Goal: Transaction & Acquisition: Book appointment/travel/reservation

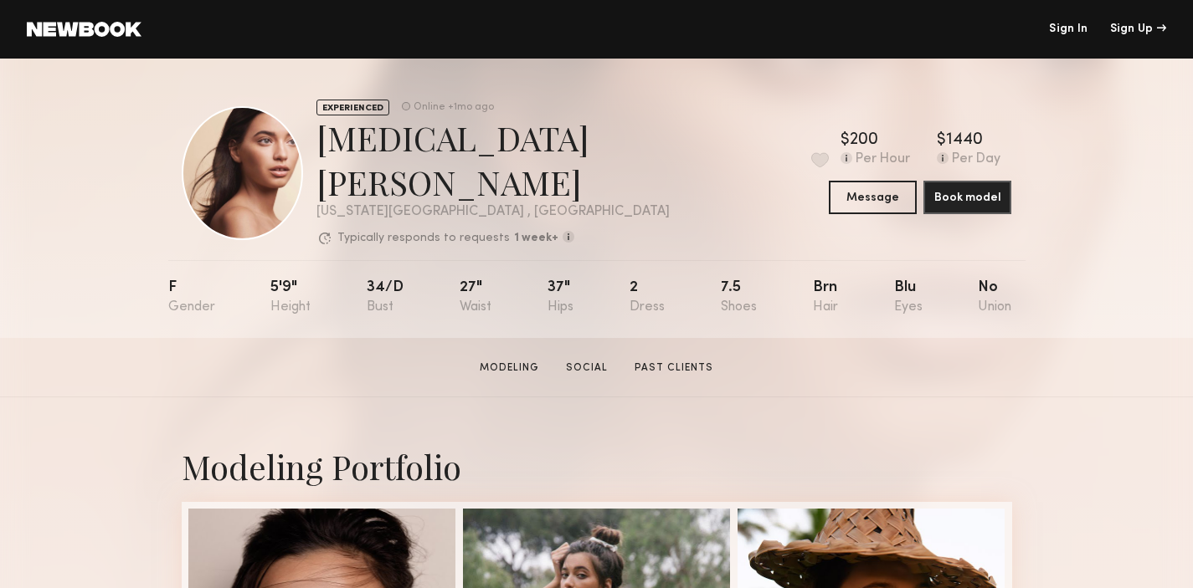
scroll to position [4, 0]
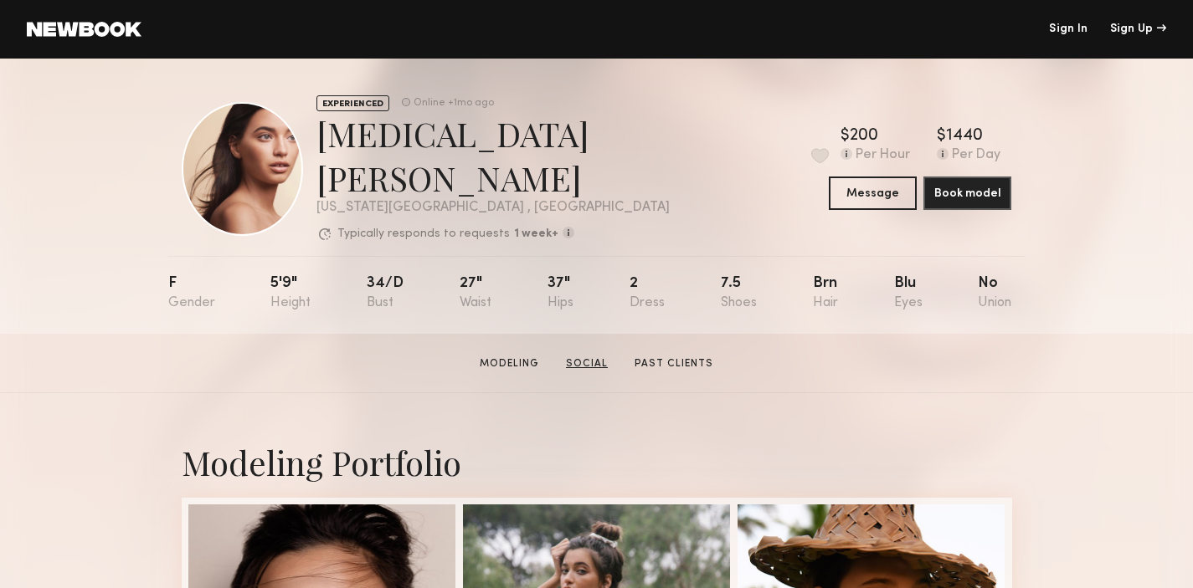
click at [583, 357] on link "Social" at bounding box center [586, 364] width 55 height 15
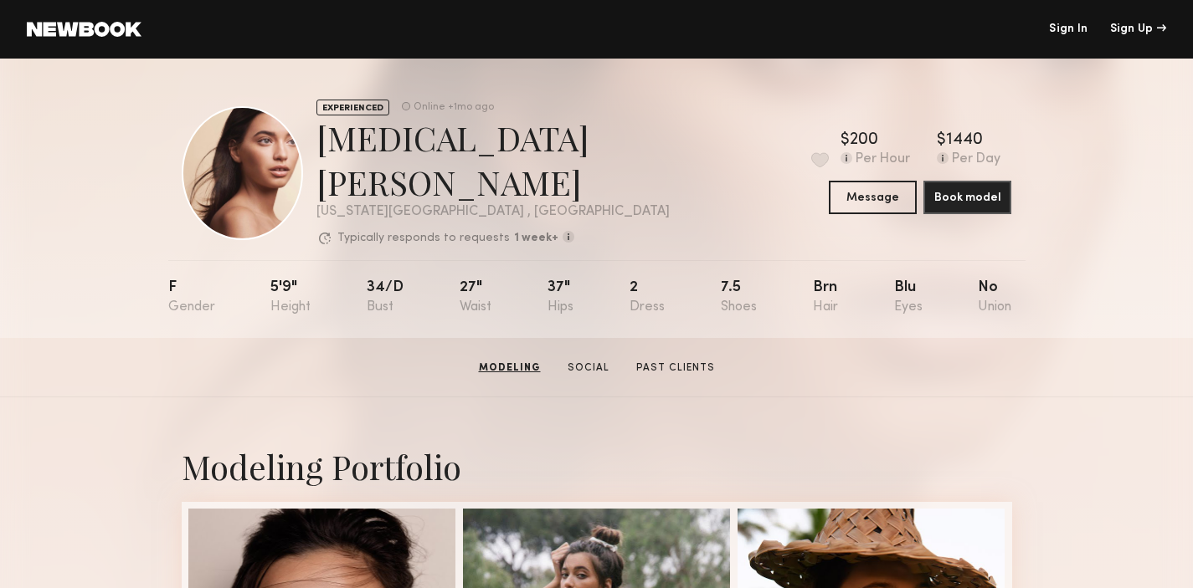
scroll to position [0, 0]
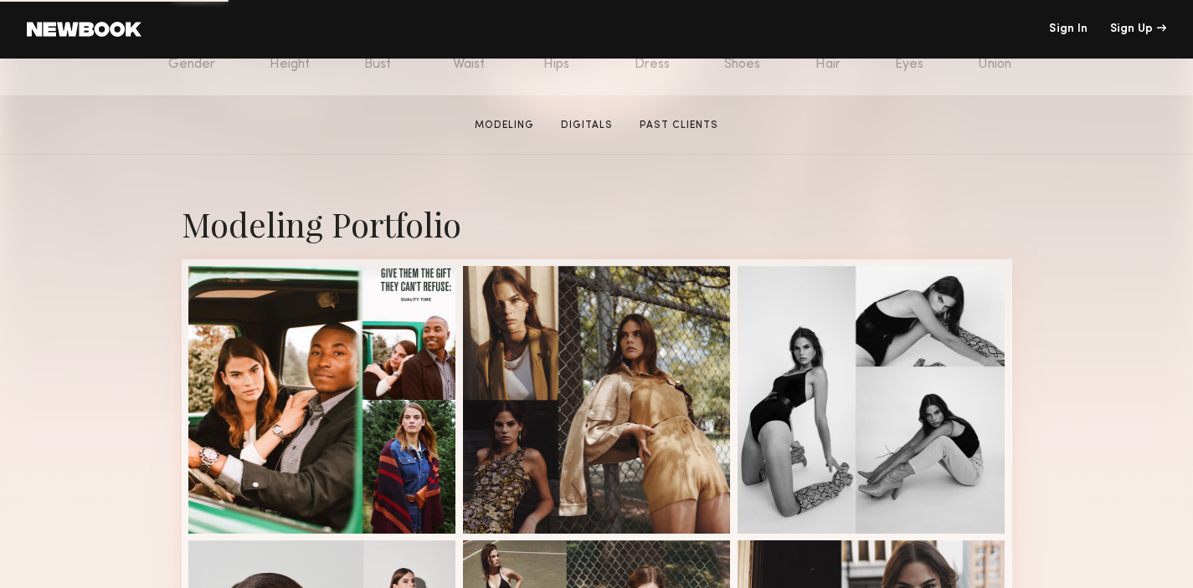
scroll to position [420, 0]
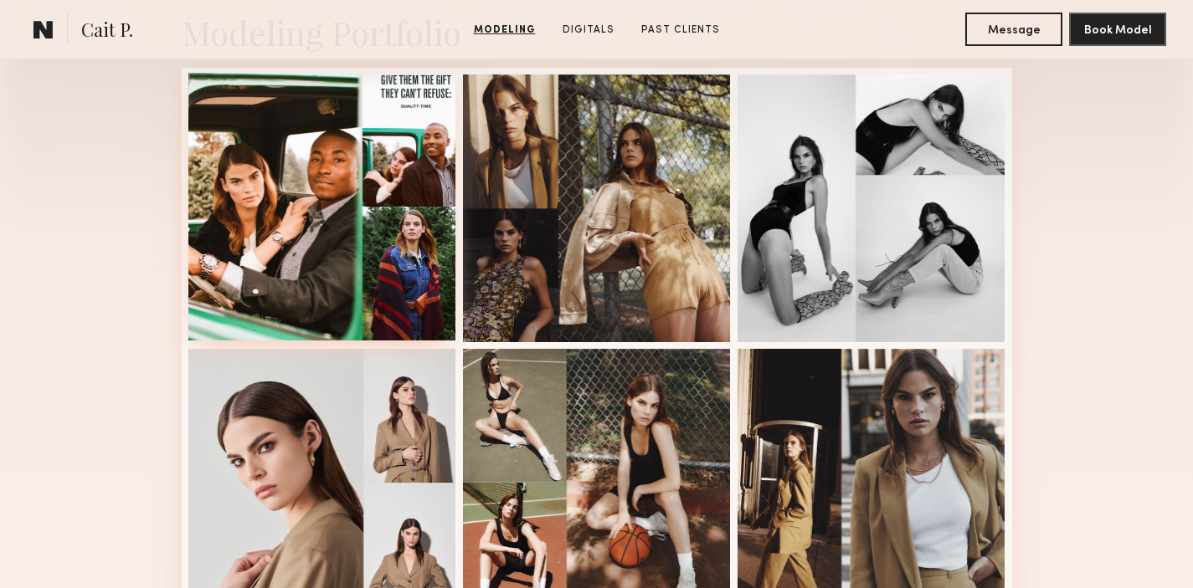
click at [336, 254] on div at bounding box center [322, 207] width 268 height 268
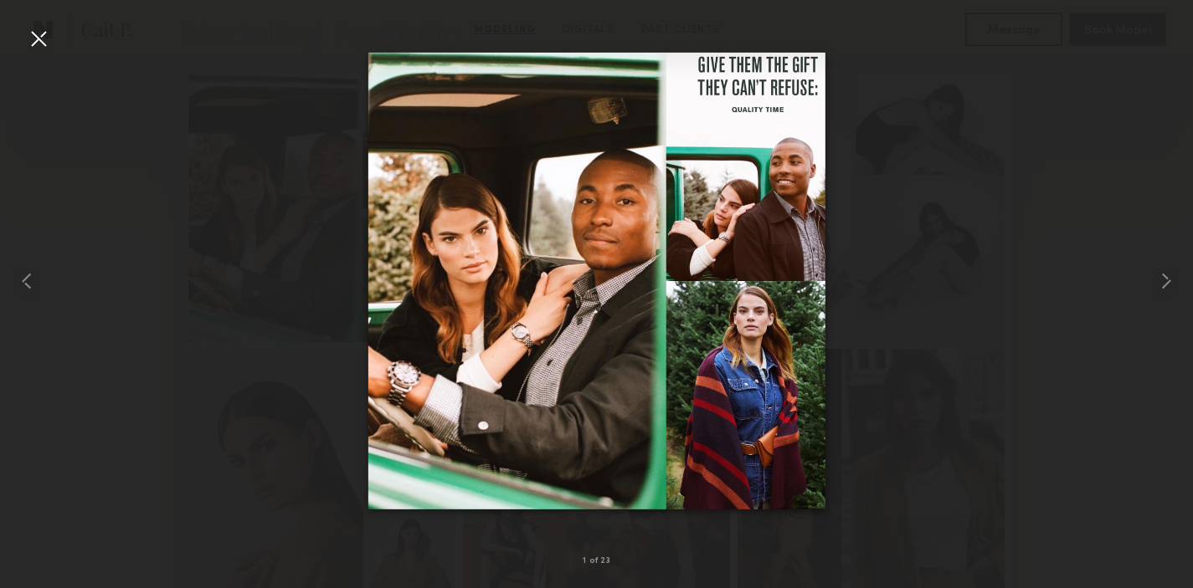
click at [224, 312] on div at bounding box center [596, 281] width 1193 height 508
click at [38, 38] on div at bounding box center [38, 38] width 27 height 27
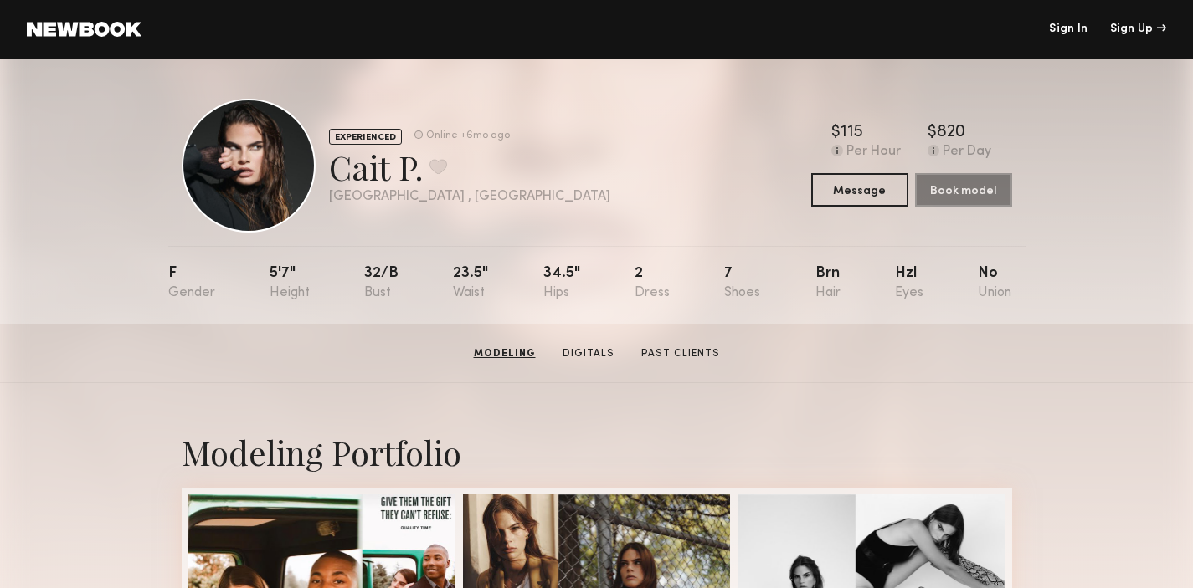
scroll to position [0, 0]
click at [582, 357] on link "Digitals" at bounding box center [586, 353] width 65 height 15
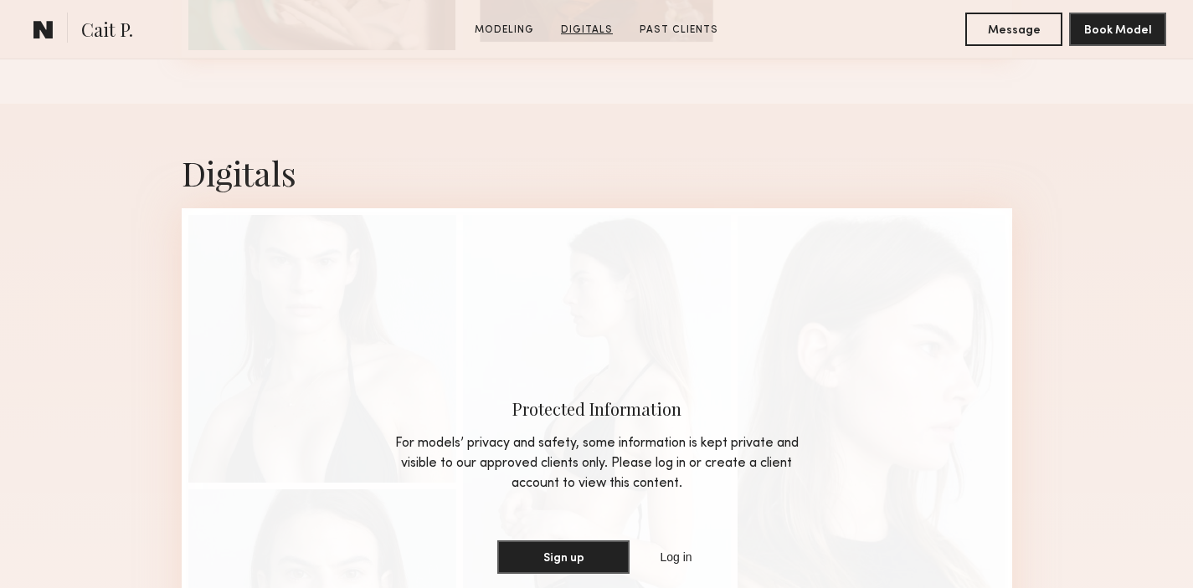
scroll to position [2636, 0]
click at [1028, 22] on button "Message" at bounding box center [1013, 28] width 97 height 33
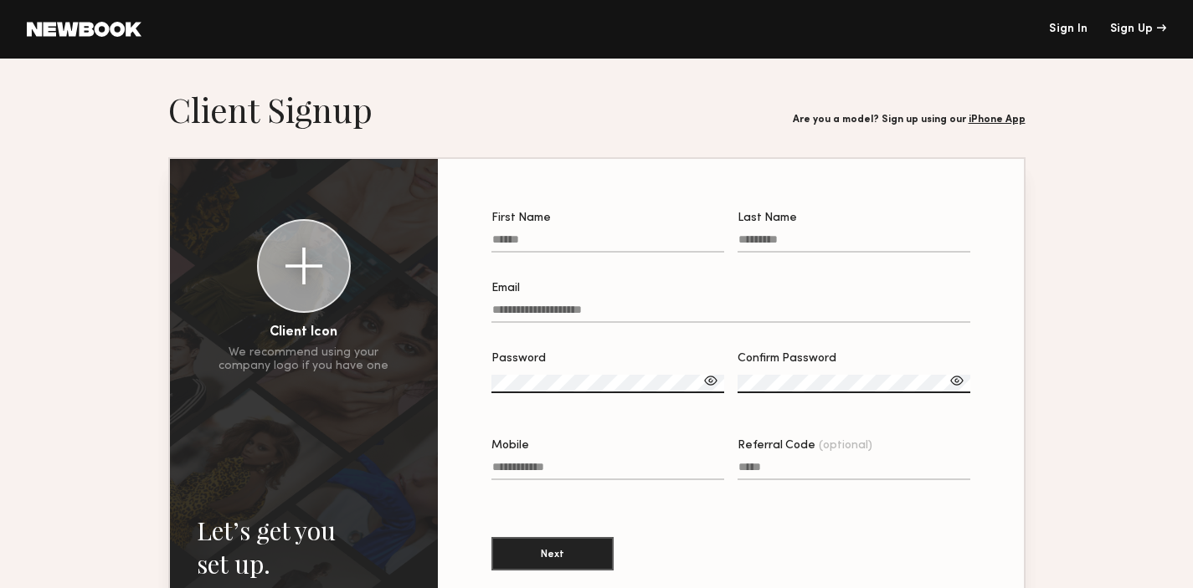
click at [135, 36] on link at bounding box center [84, 29] width 115 height 15
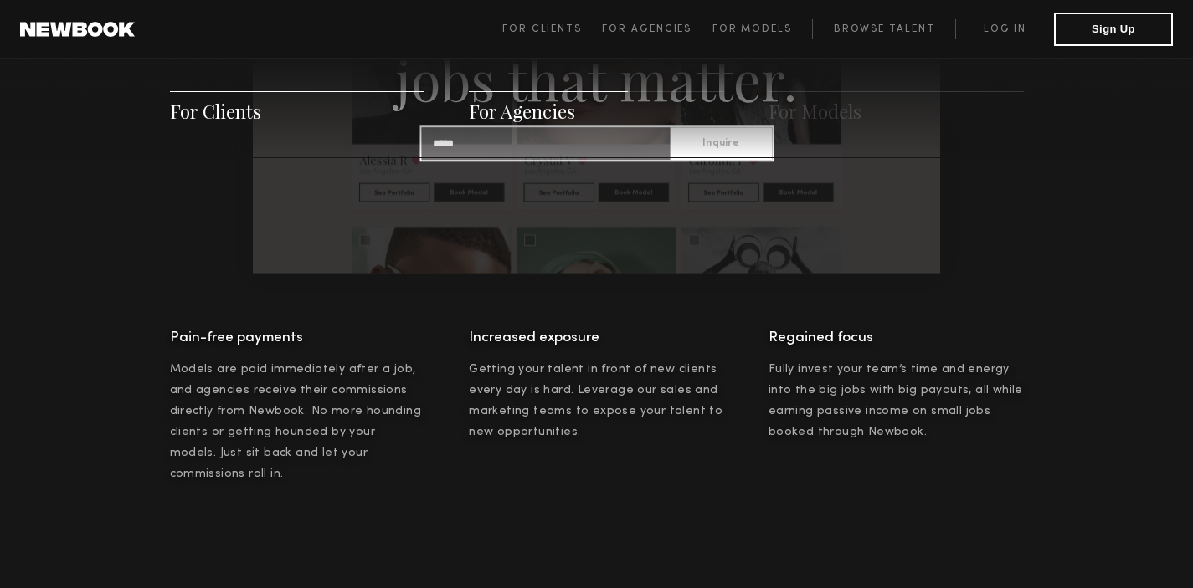
scroll to position [2107, 0]
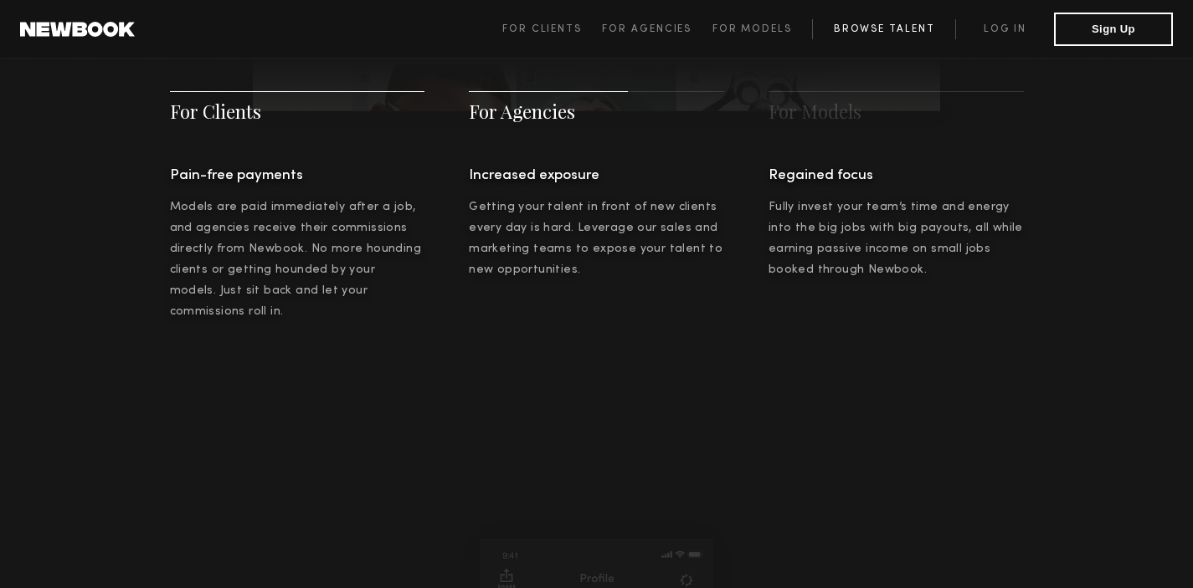
click at [891, 30] on link "Browse Talent" at bounding box center [883, 29] width 143 height 20
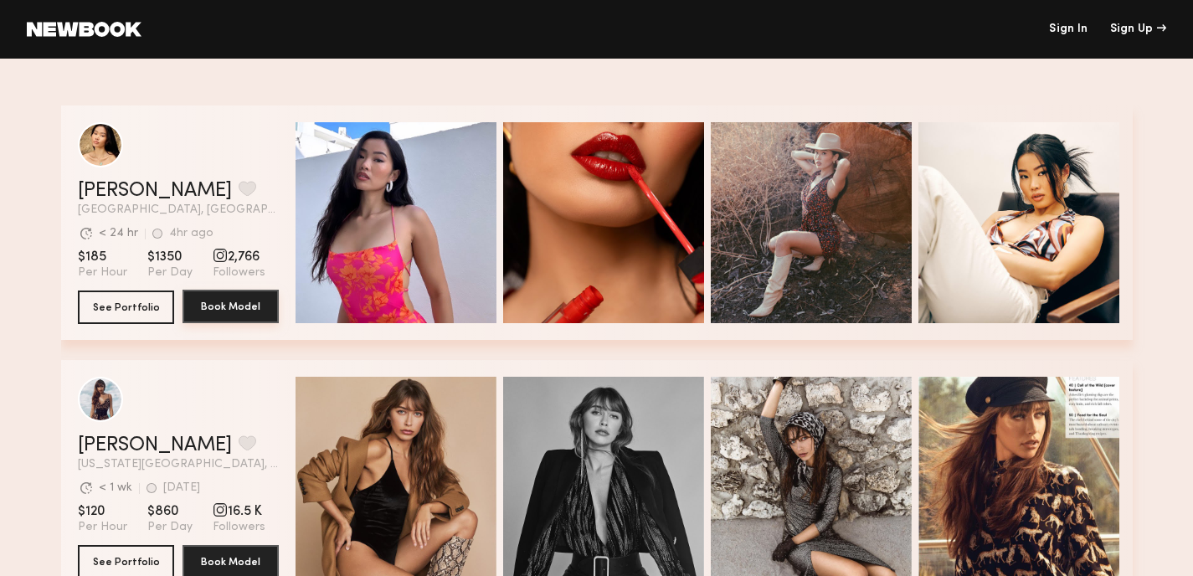
click at [229, 307] on button "Book Model" at bounding box center [230, 306] width 96 height 33
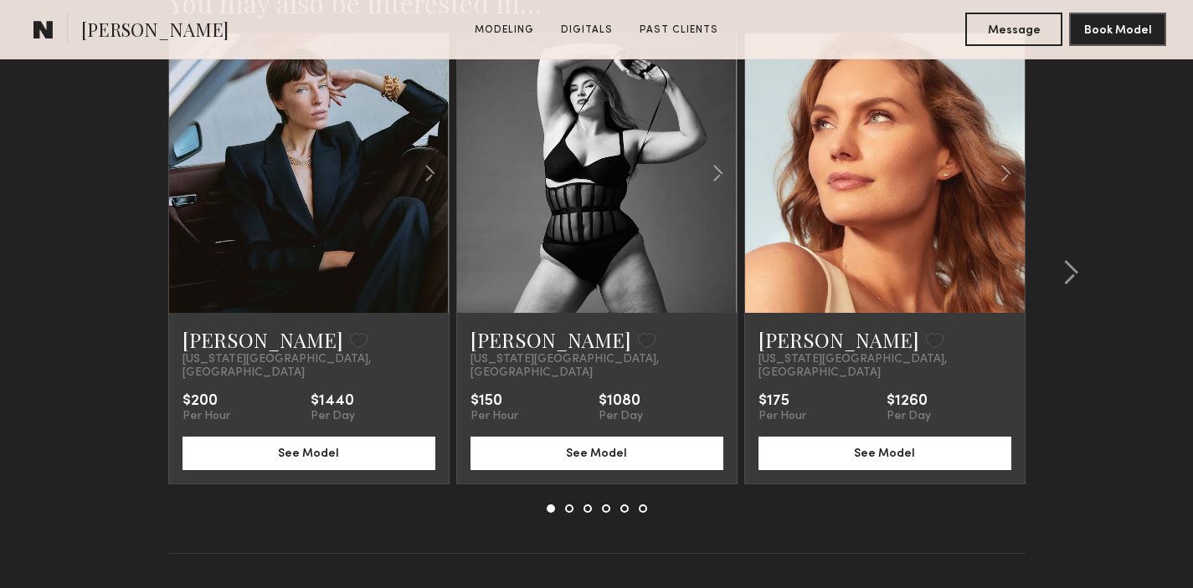
scroll to position [2686, 0]
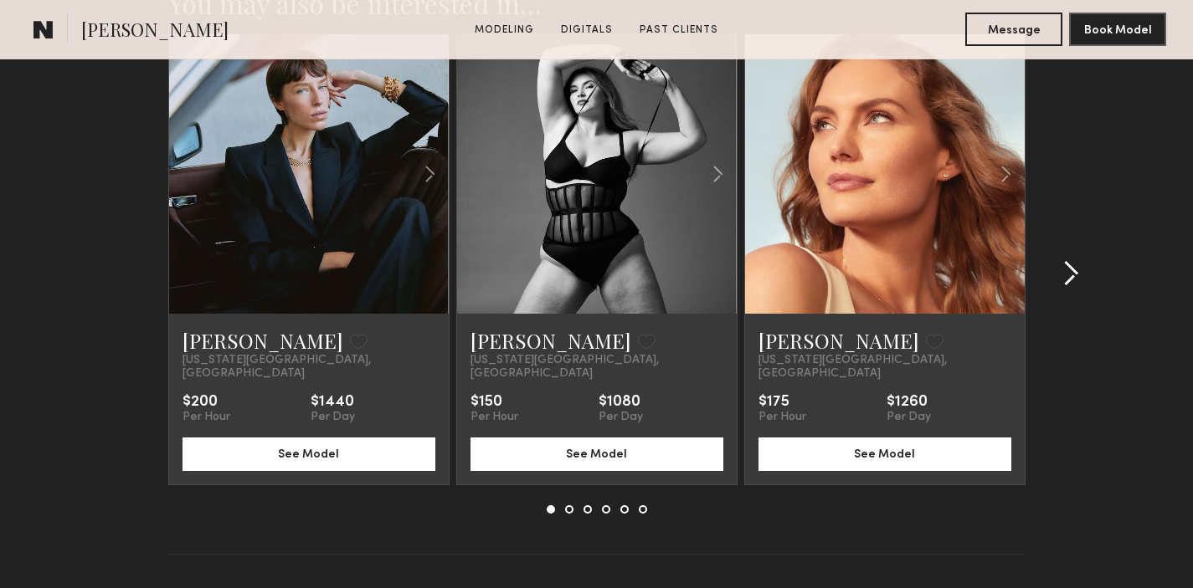
click at [1075, 260] on common-icon at bounding box center [1070, 273] width 17 height 27
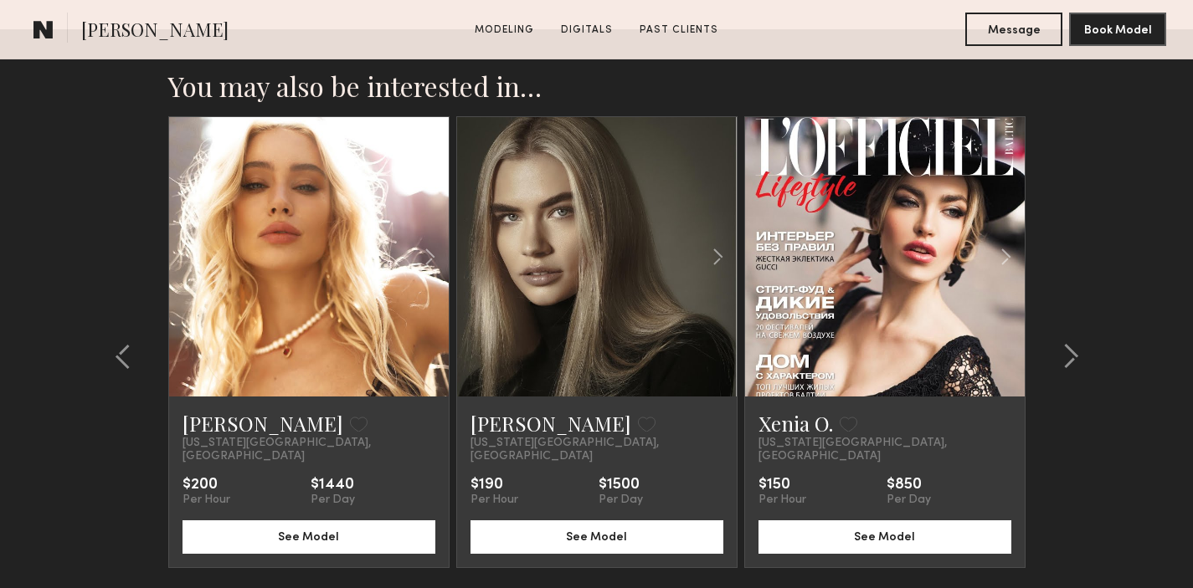
scroll to position [2600, 0]
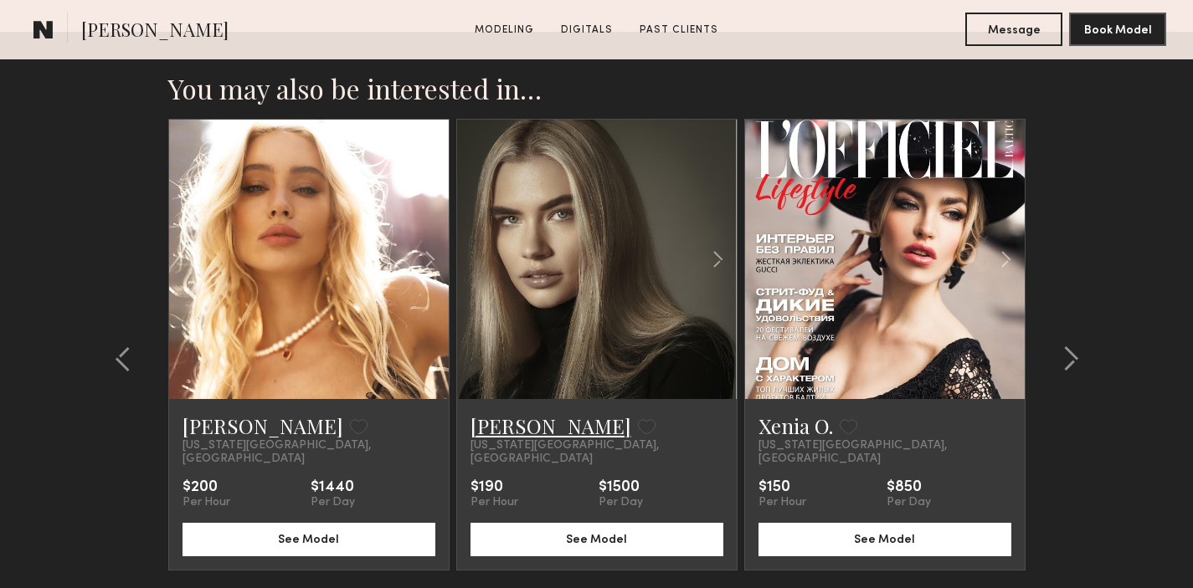
click at [503, 413] on link "[PERSON_NAME]" at bounding box center [550, 426] width 161 height 27
click at [217, 413] on link "[PERSON_NAME]" at bounding box center [262, 426] width 161 height 27
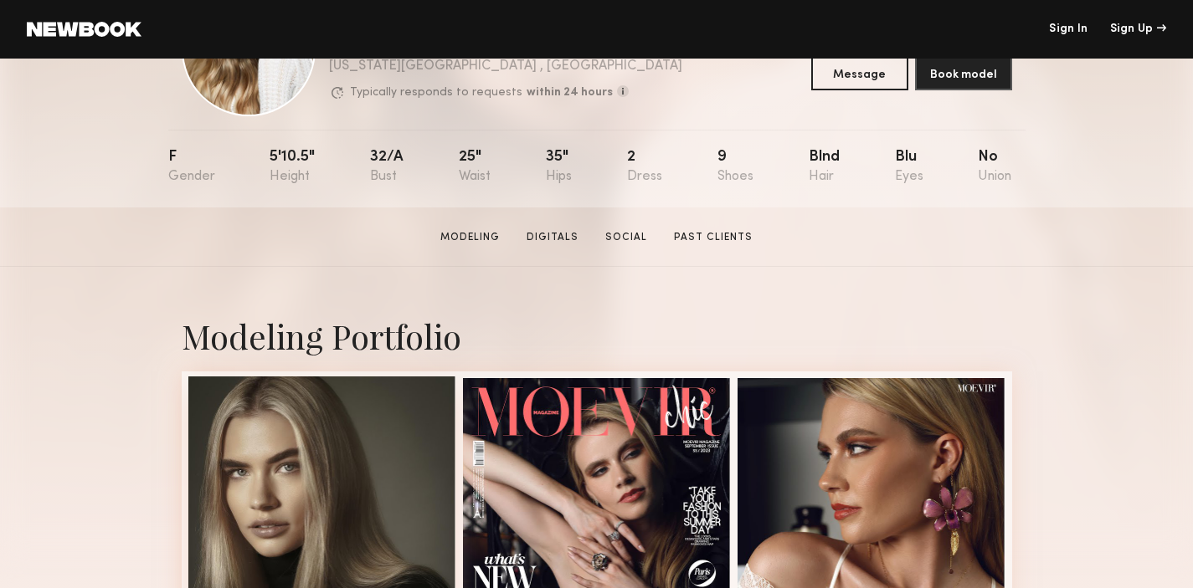
scroll to position [95, 0]
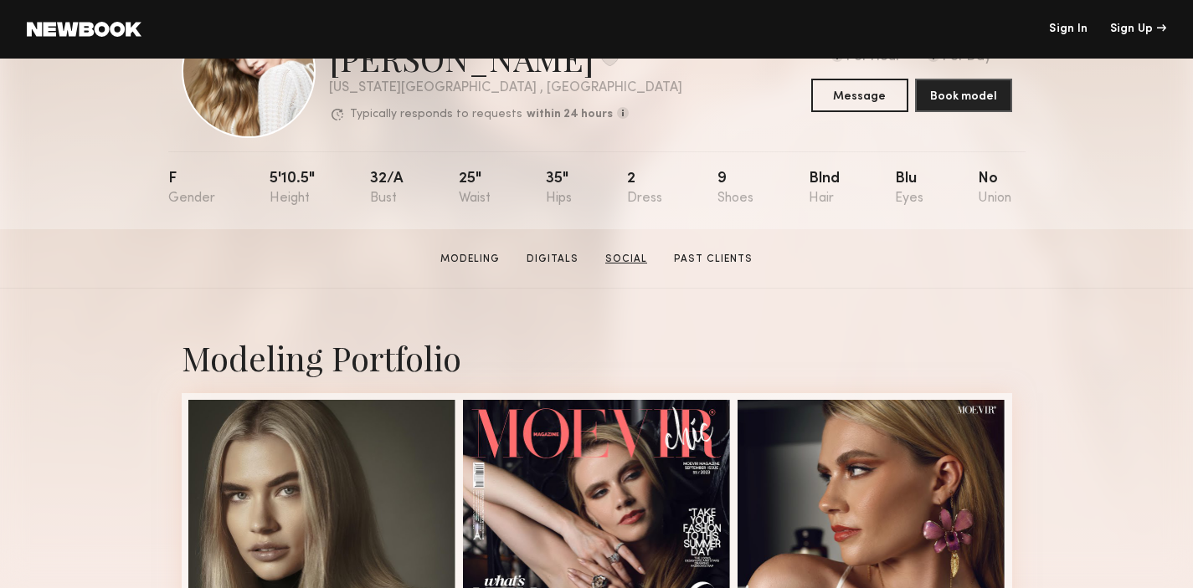
click at [610, 263] on link "Social" at bounding box center [625, 259] width 55 height 15
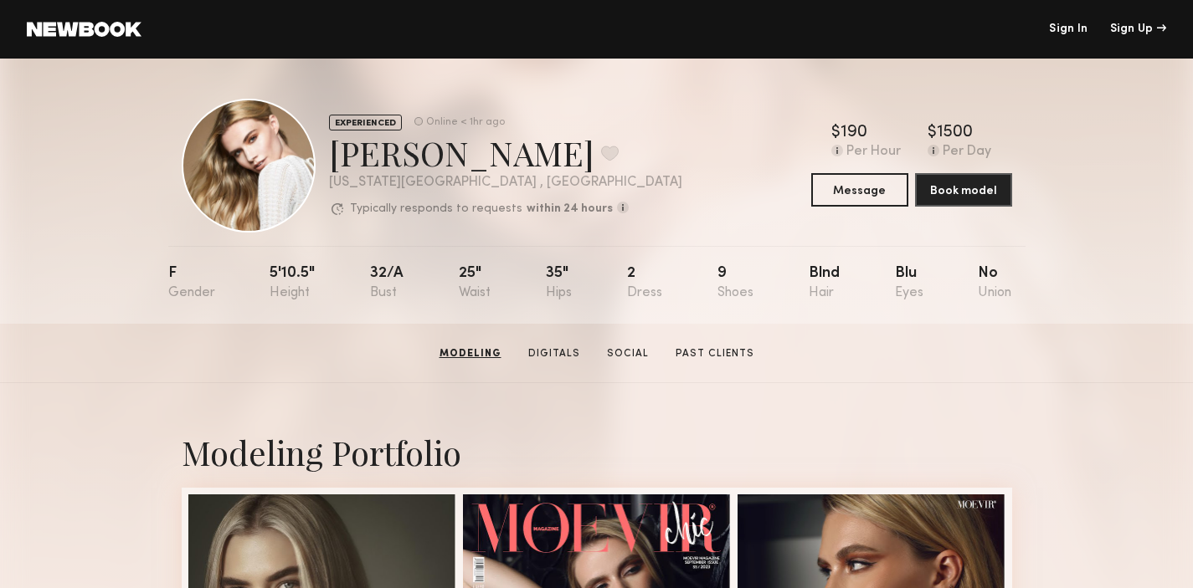
scroll to position [0, 0]
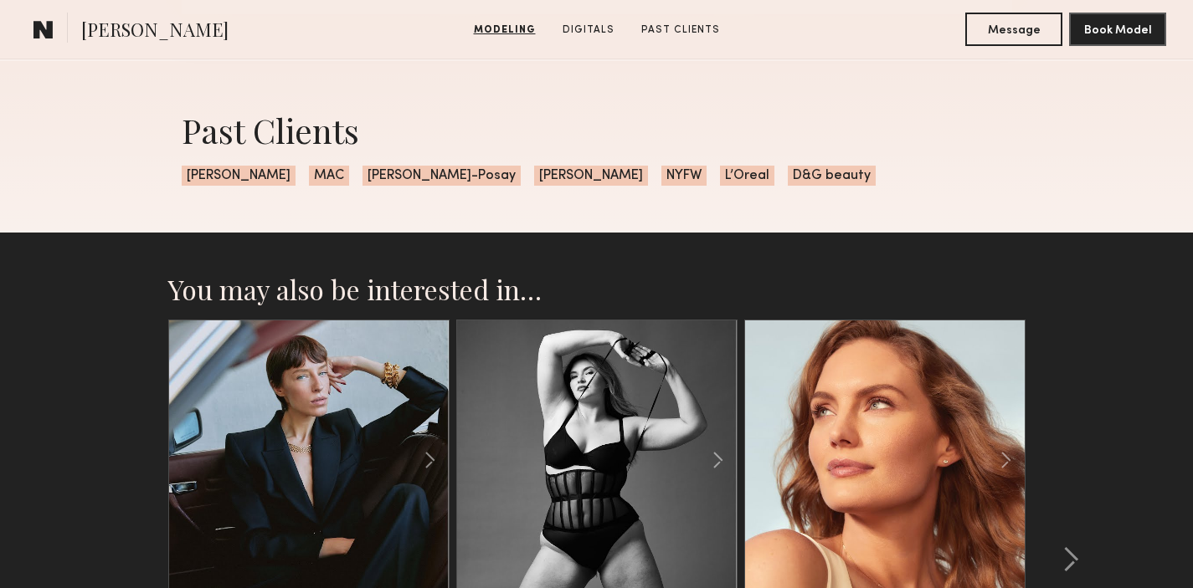
scroll to position [2333, 0]
